Goal: Information Seeking & Learning: Learn about a topic

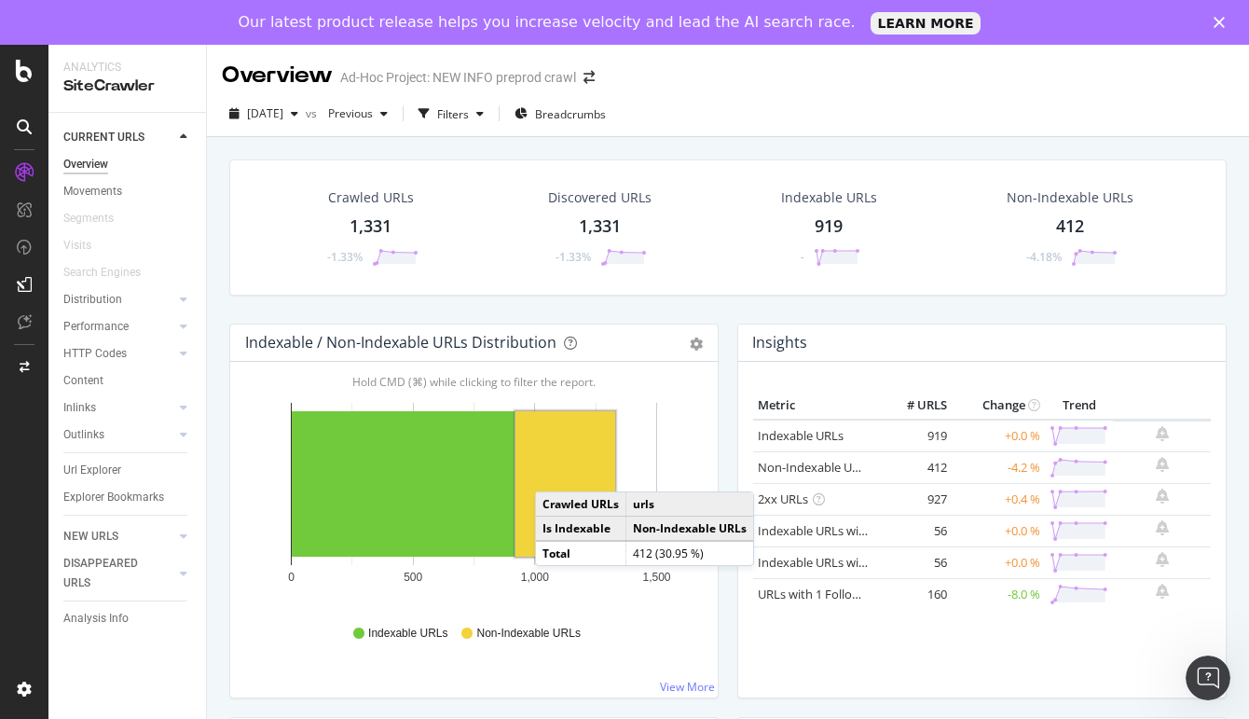
click at [554, 473] on rect "A chart." at bounding box center [565, 483] width 100 height 145
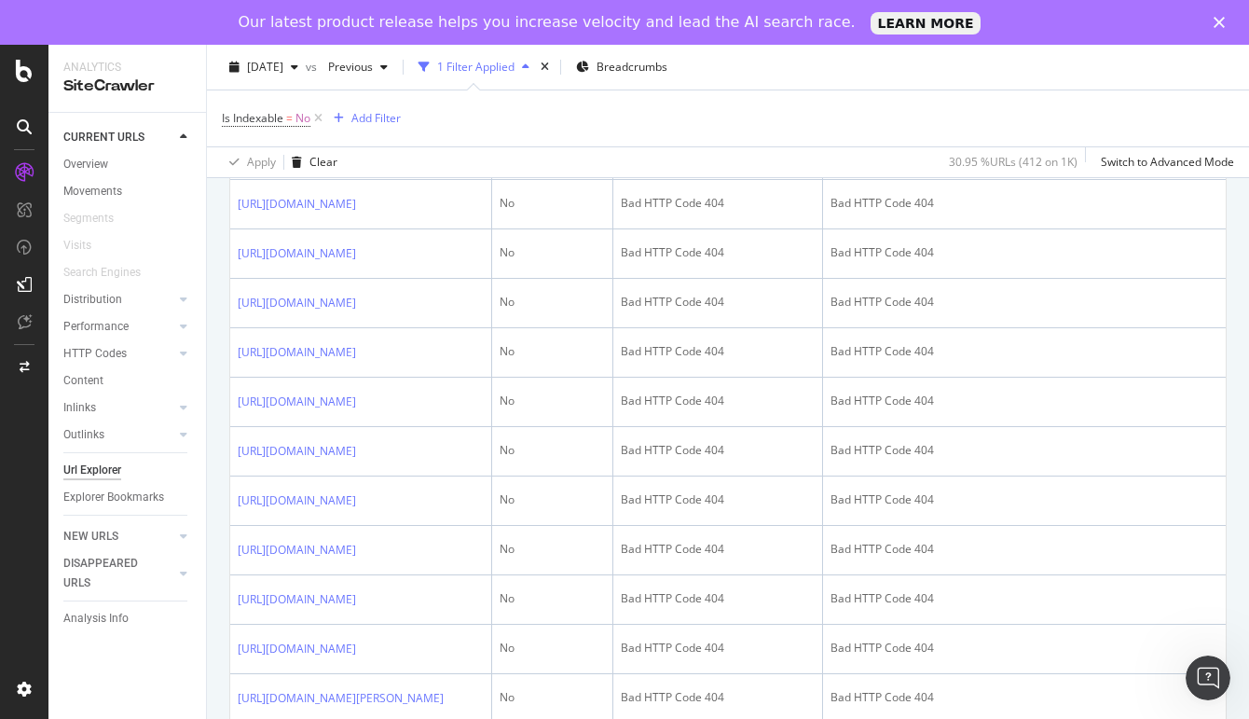
scroll to position [1915, 0]
